Goal: Information Seeking & Learning: Learn about a topic

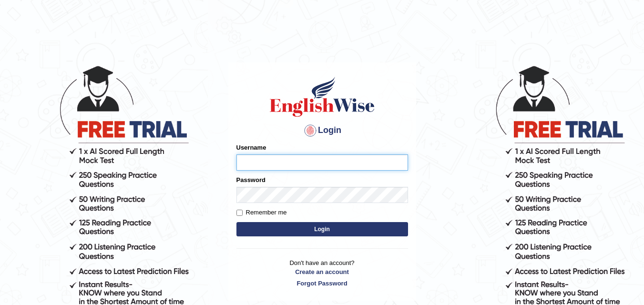
click at [324, 162] on input "Username" at bounding box center [321, 162] width 171 height 16
click at [322, 164] on input "Username" at bounding box center [321, 162] width 171 height 16
click at [290, 156] on input "Username" at bounding box center [321, 162] width 171 height 16
type input "Fely_1975"
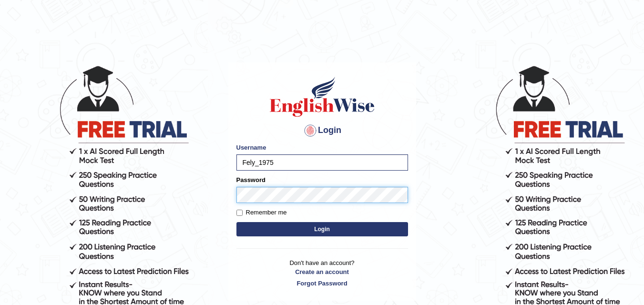
click at [236, 222] on button "Login" at bounding box center [321, 229] width 171 height 14
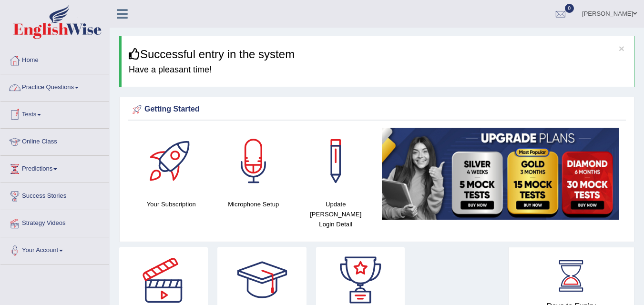
click at [52, 140] on link "Online Class" at bounding box center [54, 141] width 109 height 24
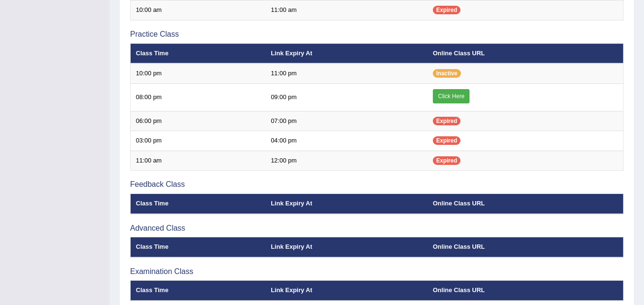
scroll to position [312, 0]
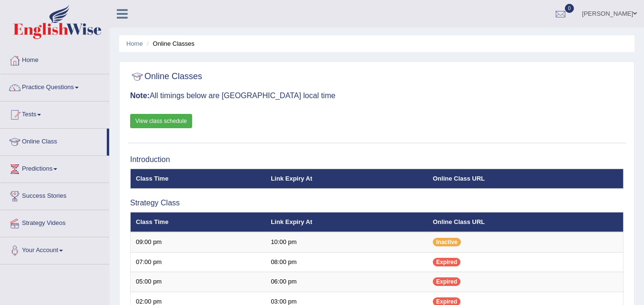
click at [40, 61] on link "Home" at bounding box center [54, 59] width 109 height 24
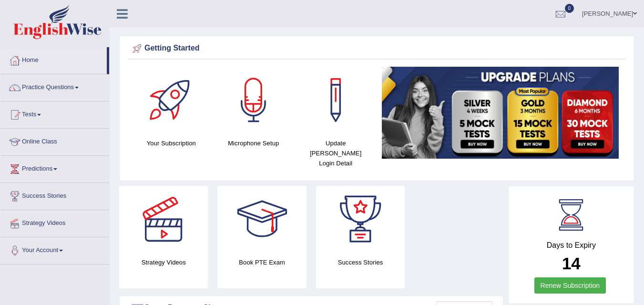
click at [71, 86] on link "Practice Questions" at bounding box center [54, 86] width 109 height 24
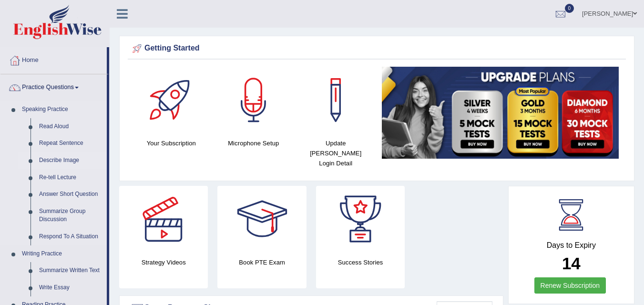
click at [77, 163] on link "Describe Image" at bounding box center [71, 160] width 72 height 17
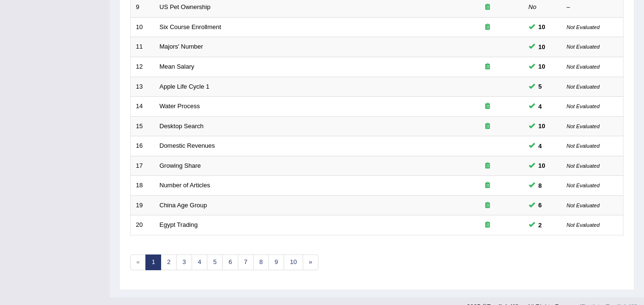
scroll to position [326, 0]
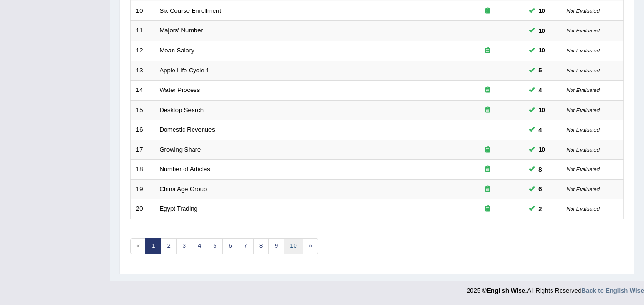
click at [292, 250] on link "10" at bounding box center [292, 246] width 19 height 16
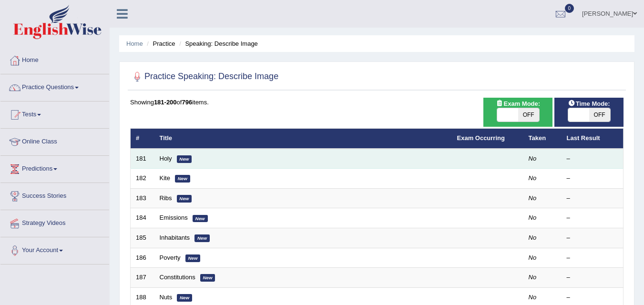
click at [180, 157] on em "New" at bounding box center [184, 159] width 15 height 8
click at [163, 159] on link "Holy" at bounding box center [166, 158] width 12 height 7
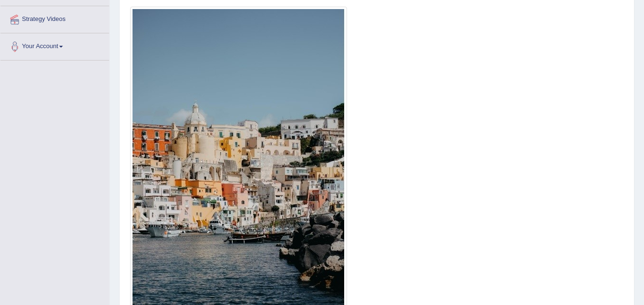
scroll to position [210, 0]
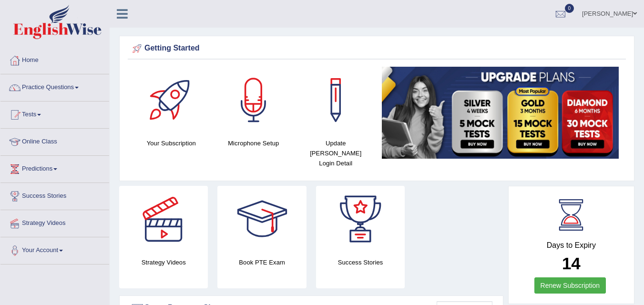
click at [41, 92] on link "Practice Questions" at bounding box center [54, 86] width 109 height 24
